Goal: Task Accomplishment & Management: Manage account settings

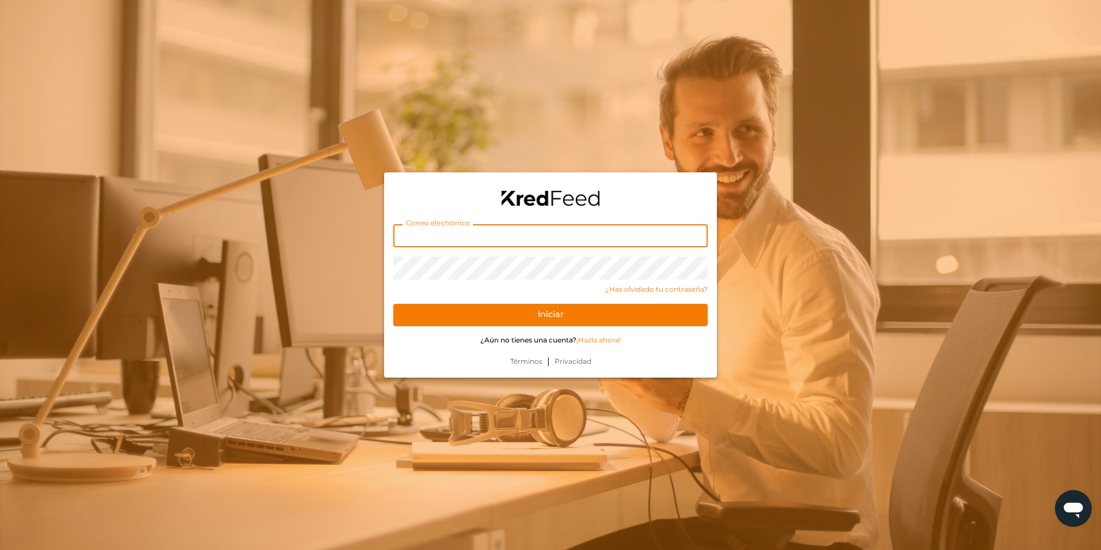
click at [535, 238] on input "text" at bounding box center [550, 235] width 315 height 23
type input "dieter@voss.com.mx"
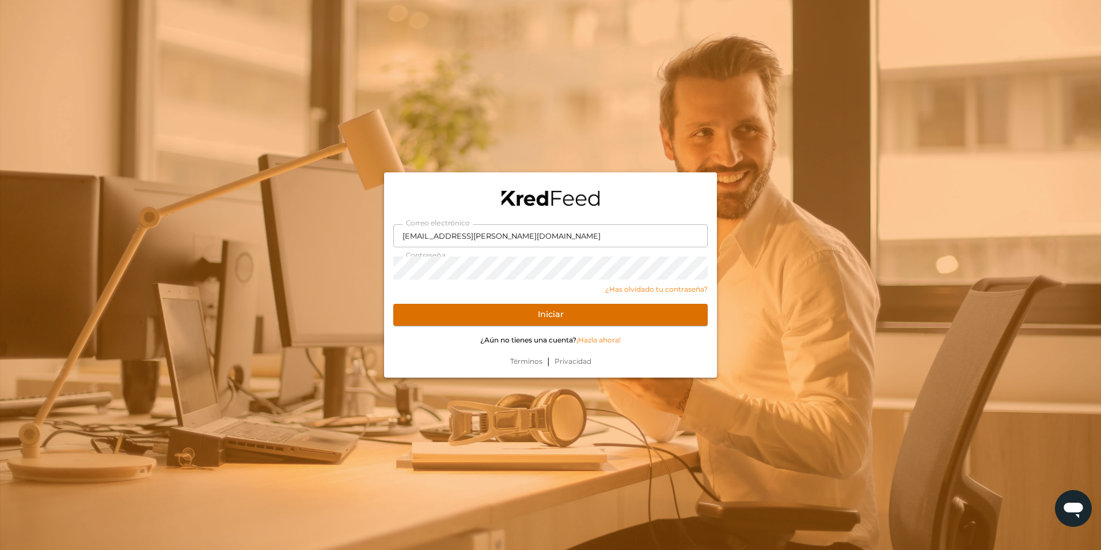
click at [582, 317] on button "Iniciar" at bounding box center [550, 315] width 315 height 22
